Goal: Information Seeking & Learning: Check status

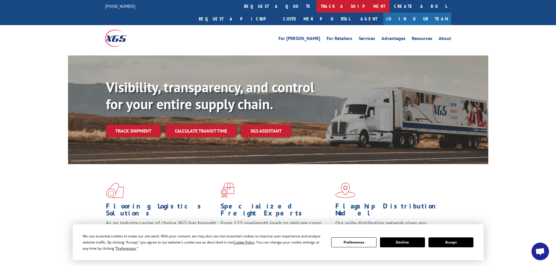
click at [316, 7] on link "track a shipment" at bounding box center [352, 6] width 73 height 13
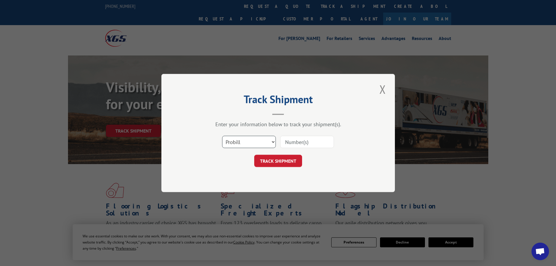
click at [235, 142] on select "Select category... Probill BOL PO" at bounding box center [249, 142] width 54 height 12
select select "bol"
click at [222, 136] on select "Select category... Probill BOL PO" at bounding box center [249, 142] width 54 height 12
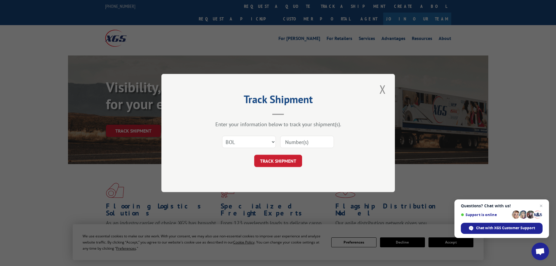
click at [297, 138] on input at bounding box center [307, 142] width 54 height 12
paste input "4860131"
type input "4860131"
click at [281, 156] on button "TRACK SHIPMENT" at bounding box center [278, 161] width 48 height 12
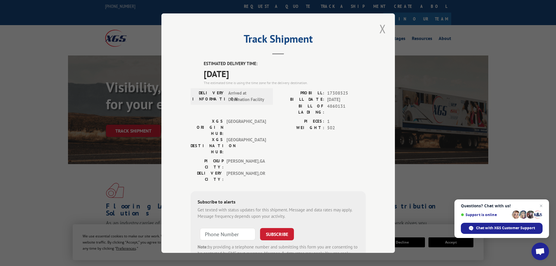
drag, startPoint x: 382, startPoint y: 30, endPoint x: 376, endPoint y: 30, distance: 6.4
click at [382, 30] on button "Close modal" at bounding box center [383, 29] width 10 height 16
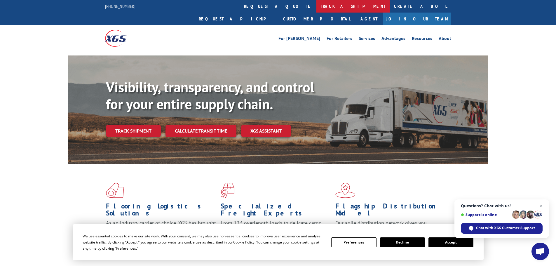
click at [316, 6] on link "track a shipment" at bounding box center [352, 6] width 73 height 13
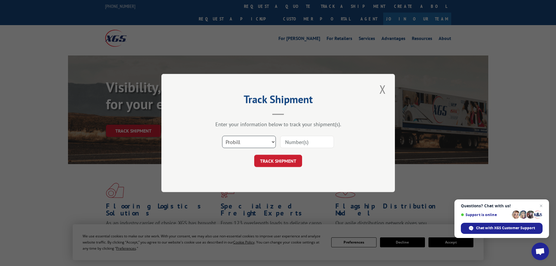
click at [240, 143] on select "Select category... Probill BOL PO" at bounding box center [249, 142] width 54 height 12
select select "bol"
click at [222, 136] on select "Select category... Probill BOL PO" at bounding box center [249, 142] width 54 height 12
click at [296, 144] on input at bounding box center [307, 142] width 54 height 12
paste input "4836051"
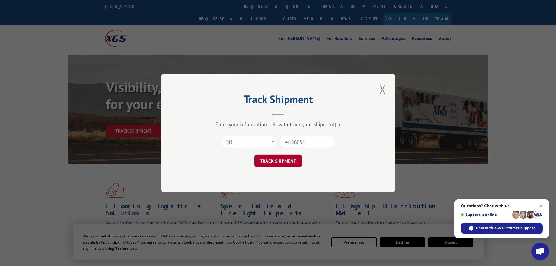
type input "4836051"
click at [274, 164] on button "TRACK SHIPMENT" at bounding box center [278, 161] width 48 height 12
